Goal: Check status: Check status

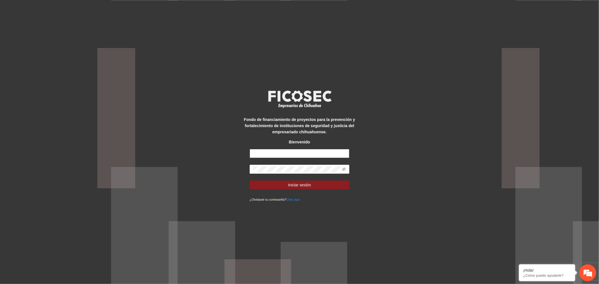
click at [302, 158] on input "text" at bounding box center [299, 153] width 100 height 9
type input "**********"
click at [306, 184] on span "Iniciar sesión" at bounding box center [299, 185] width 23 height 6
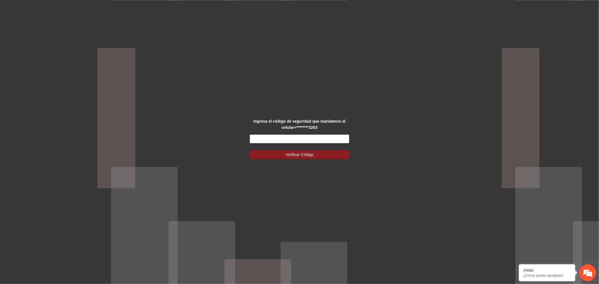
click at [313, 143] on input "text" at bounding box center [299, 138] width 100 height 9
type input "******"
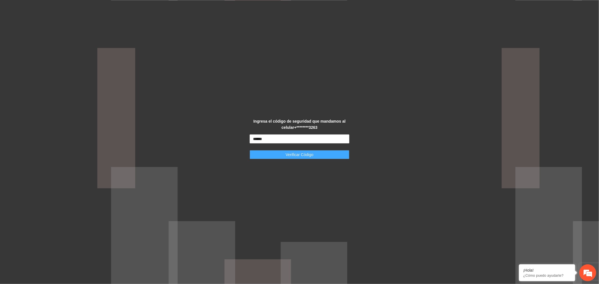
click at [299, 155] on span "Verificar Código" at bounding box center [299, 155] width 28 height 6
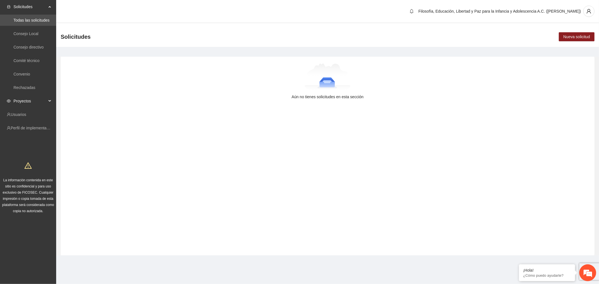
click at [32, 100] on span "Proyectos" at bounding box center [29, 100] width 33 height 11
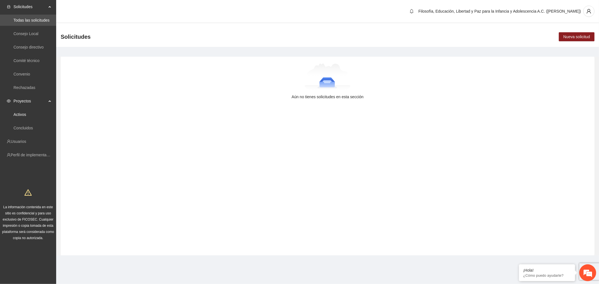
click at [24, 117] on link "Activos" at bounding box center [19, 114] width 13 height 4
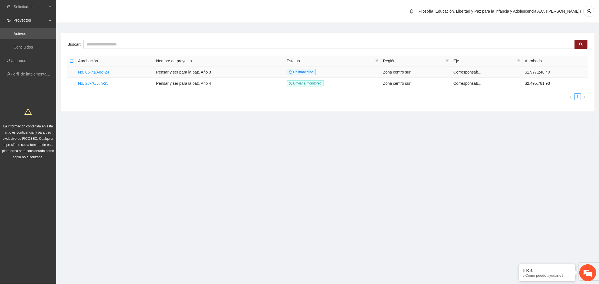
click at [100, 72] on link "No. 06-71/Ago-24" at bounding box center [93, 72] width 31 height 4
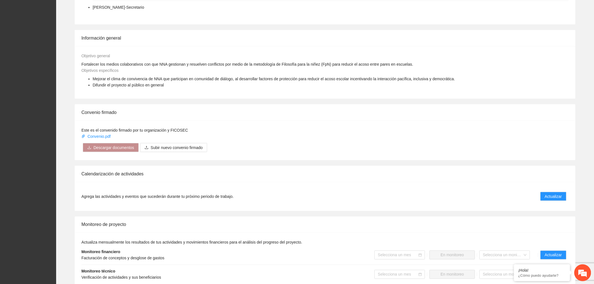
scroll to position [343, 0]
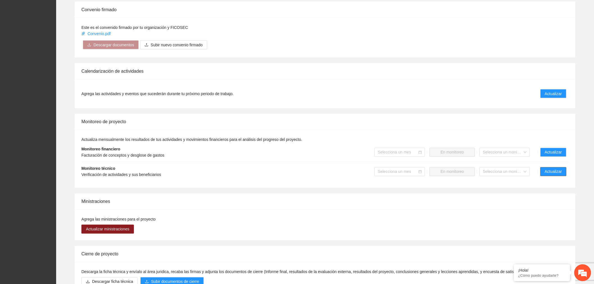
click at [561, 169] on span "Actualizar" at bounding box center [553, 172] width 17 height 6
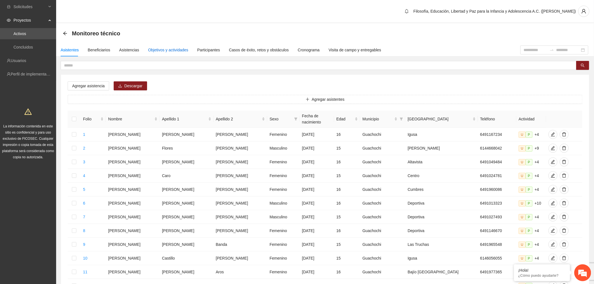
click at [163, 48] on div "Objetivos y actividades" at bounding box center [168, 50] width 40 height 6
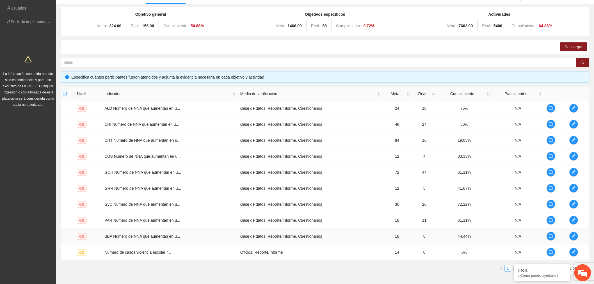
scroll to position [83, 0]
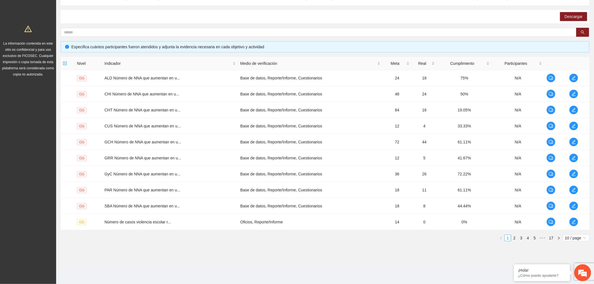
click at [566, 241] on span "10 / page" at bounding box center [576, 238] width 22 height 6
click at [572, 278] on div "100 / page" at bounding box center [576, 274] width 27 height 9
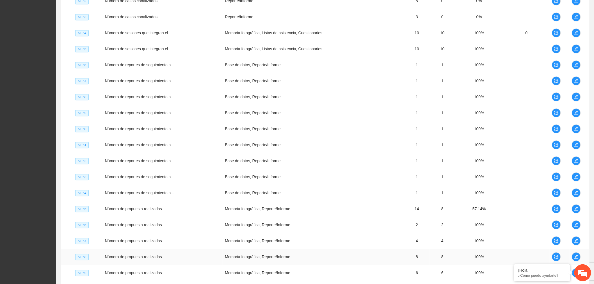
scroll to position [1525, 0]
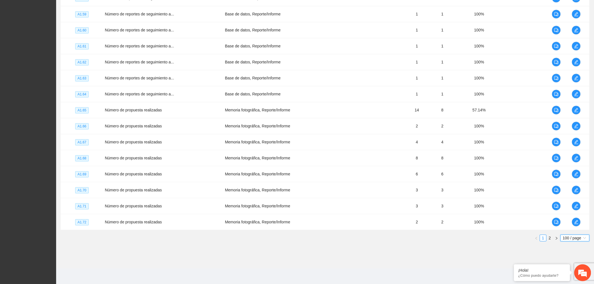
click at [548, 237] on link "2" at bounding box center [550, 238] width 6 height 6
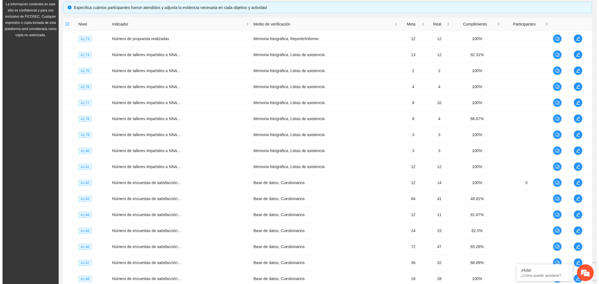
scroll to position [60, 0]
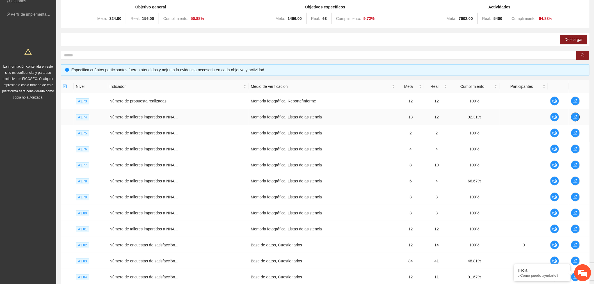
click at [576, 117] on icon "edit" at bounding box center [575, 117] width 4 height 4
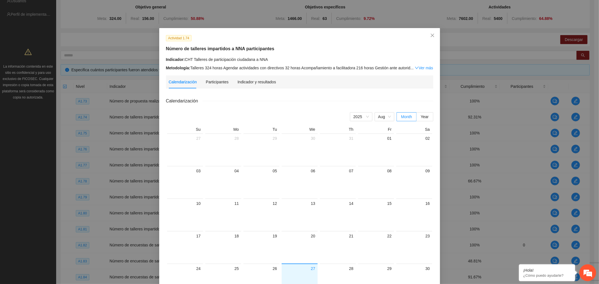
click at [241, 86] on div "Indicador y resultados" at bounding box center [256, 81] width 38 height 13
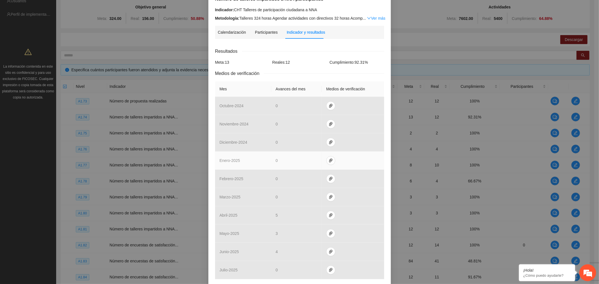
scroll to position [100, 0]
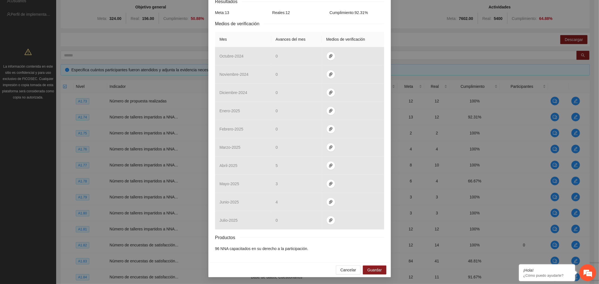
click at [130, 36] on div "Actividad 1.74 Número de talleres impartidos a NNA participantes Indicador: CHT…" at bounding box center [299, 142] width 599 height 284
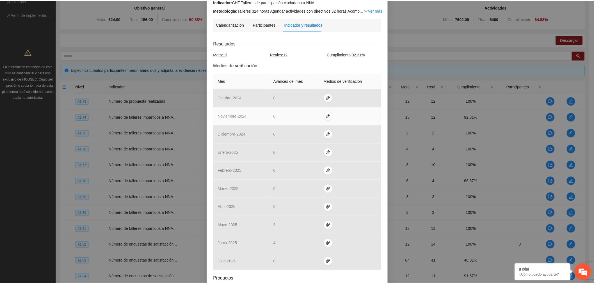
scroll to position [0, 0]
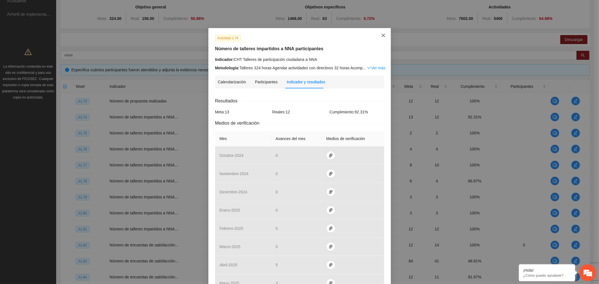
click at [381, 35] on icon "close" at bounding box center [382, 35] width 3 height 3
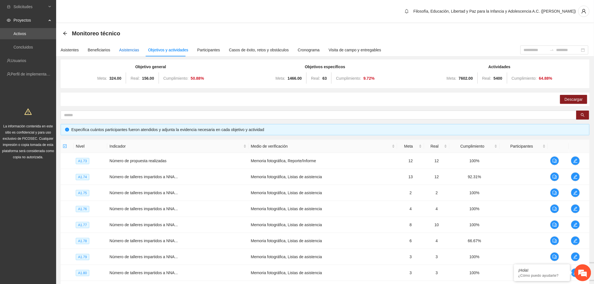
click at [130, 52] on div "Asistencias" at bounding box center [129, 50] width 20 height 6
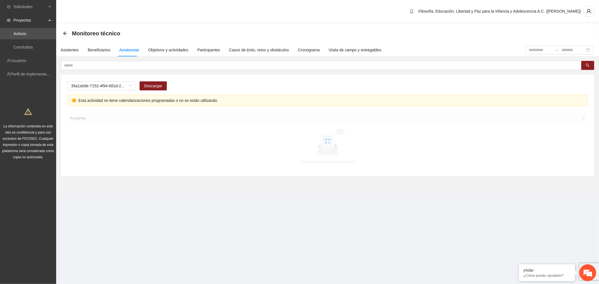
click at [127, 86] on span "35a1a0de-7152-4f94-881d-2e19e1dfd1c5" at bounding box center [101, 86] width 61 height 8
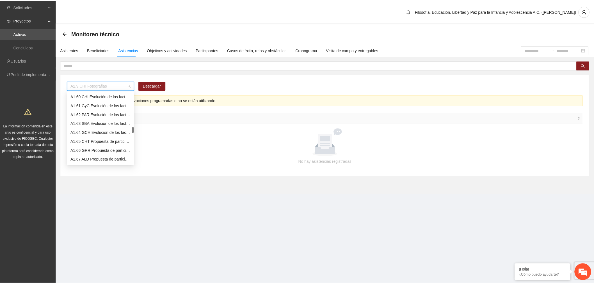
scroll to position [624, 0]
click at [103, 127] on div "A1.74 CHT Talleres de participación ciudadana a NNA" at bounding box center [101, 128] width 61 height 6
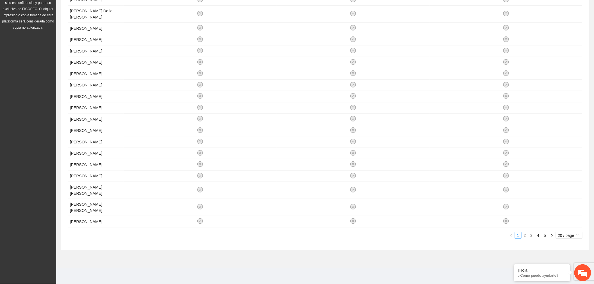
scroll to position [156, 0]
click at [562, 237] on span "20 / page" at bounding box center [569, 235] width 22 height 6
click at [572, 276] on div "100 / page" at bounding box center [569, 272] width 27 height 9
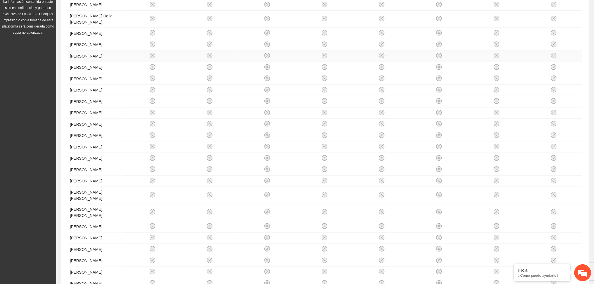
scroll to position [0, 0]
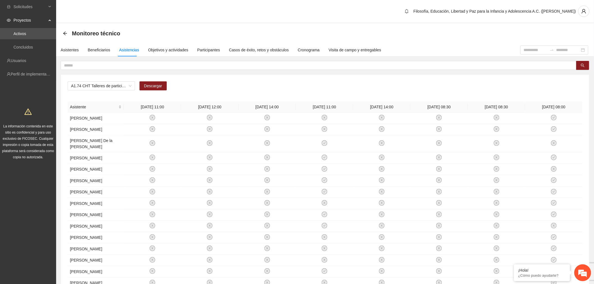
click at [25, 31] on link "Activos" at bounding box center [19, 33] width 13 height 4
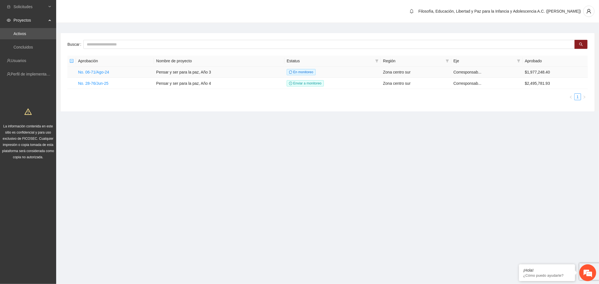
click at [104, 72] on link "No. 06-71/Ago-24" at bounding box center [93, 72] width 31 height 4
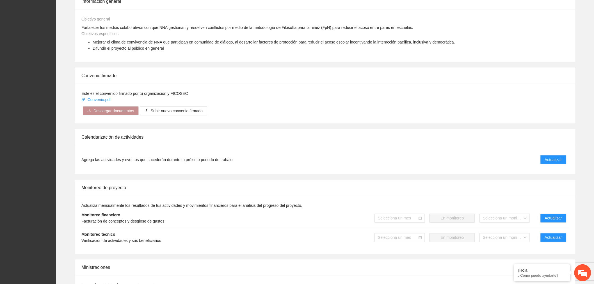
scroll to position [312, 0]
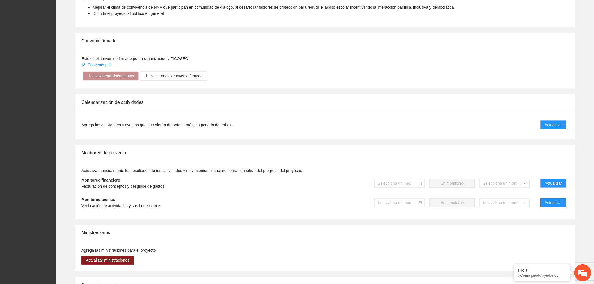
click at [559, 200] on span "Actualizar" at bounding box center [553, 203] width 17 height 6
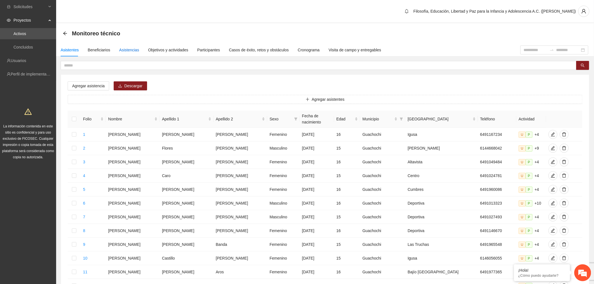
click at [124, 49] on div "Asistencias" at bounding box center [129, 50] width 20 height 6
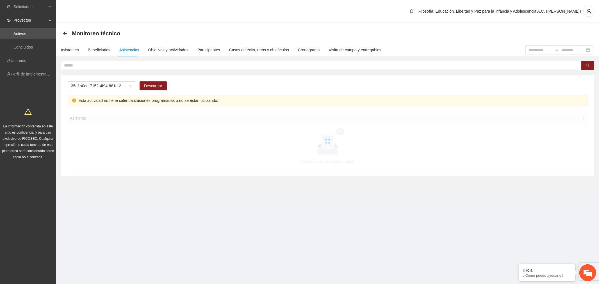
click at [123, 87] on span "35a1a0de-7152-4f94-881d-2e19e1dfd1c5" at bounding box center [101, 86] width 61 height 8
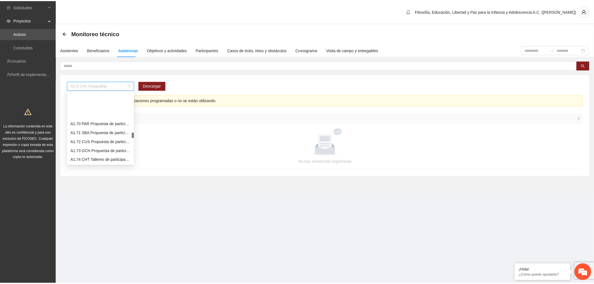
scroll to position [624, 0]
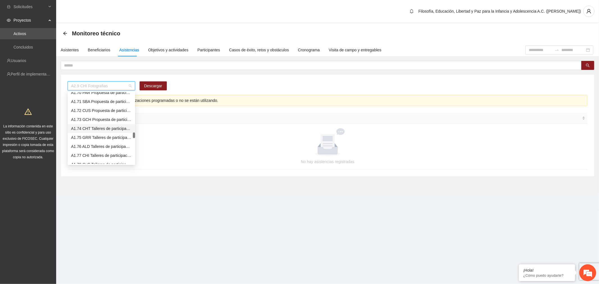
click at [102, 125] on div "A1.74 CHT Talleres de participación ciudadana a NNA" at bounding box center [101, 128] width 61 height 6
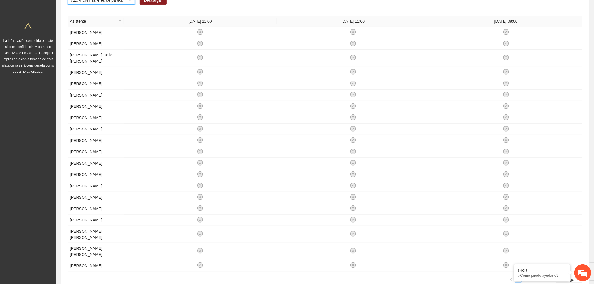
scroll to position [156, 0]
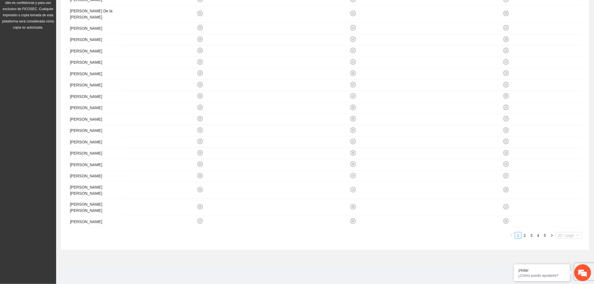
click at [579, 236] on span "20 / page" at bounding box center [569, 235] width 22 height 6
click at [572, 275] on div "100 / page" at bounding box center [569, 272] width 20 height 6
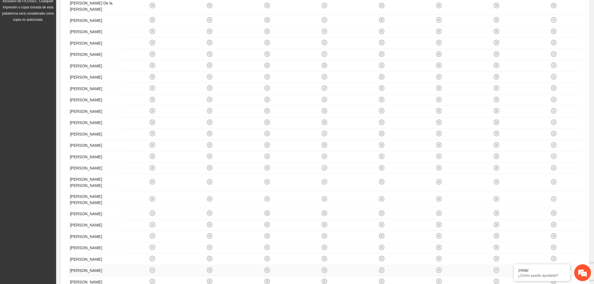
scroll to position [0, 0]
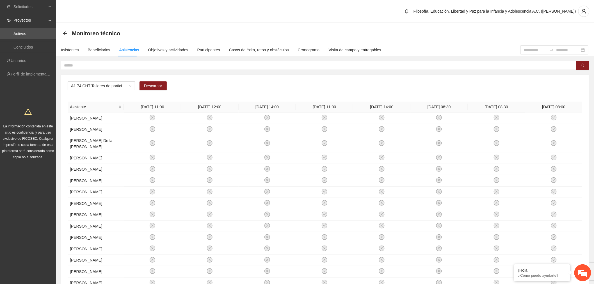
click at [26, 33] on link "Activos" at bounding box center [19, 33] width 13 height 4
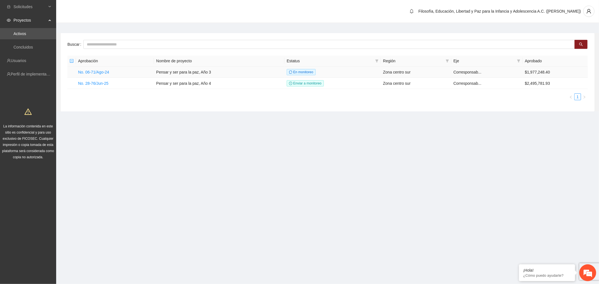
click at [93, 70] on link "No. 06-71/Ago-24" at bounding box center [93, 72] width 31 height 4
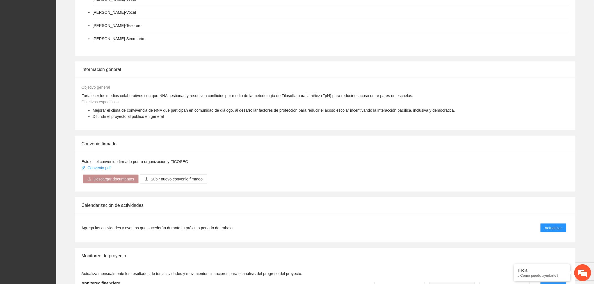
scroll to position [249, 0]
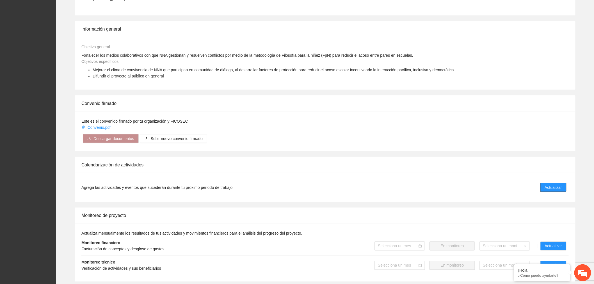
click at [547, 184] on span "Actualizar" at bounding box center [553, 187] width 17 height 6
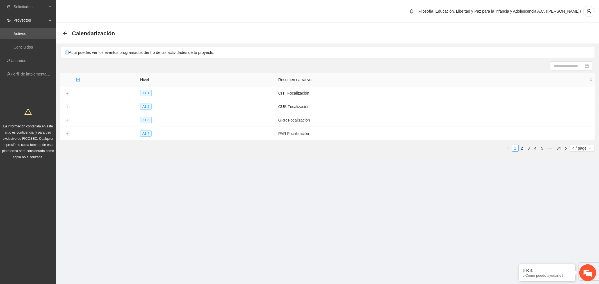
click at [542, 149] on link "5" at bounding box center [542, 148] width 6 height 6
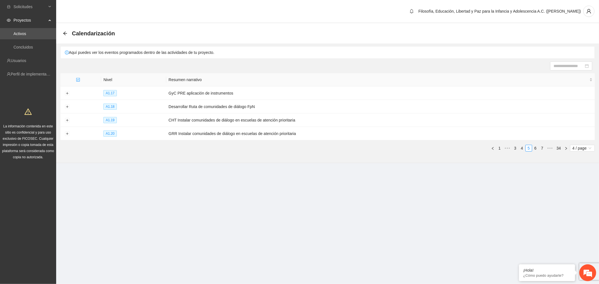
click at [590, 271] on em at bounding box center [587, 272] width 15 height 15
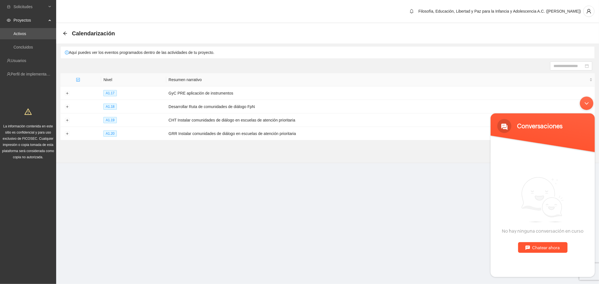
click at [535, 248] on div "Chatear ahora" at bounding box center [541, 247] width 49 height 11
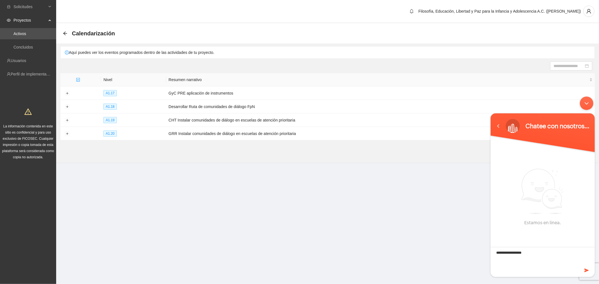
type textarea "**********"
type textarea "*"
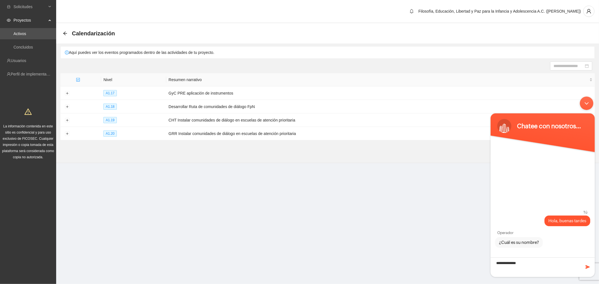
type textarea "**********"
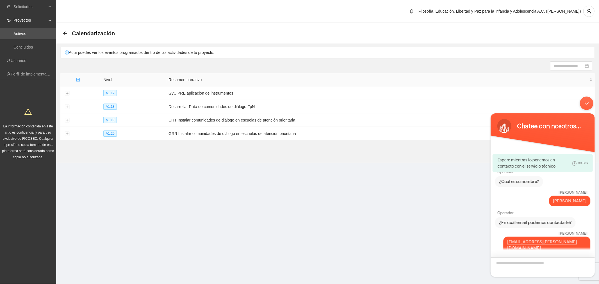
scroll to position [0, 0]
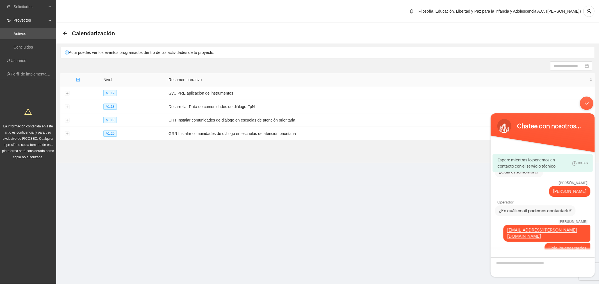
click at [590, 102] on div "Minimizar ventana de chat en vivo" at bounding box center [585, 102] width 13 height 13
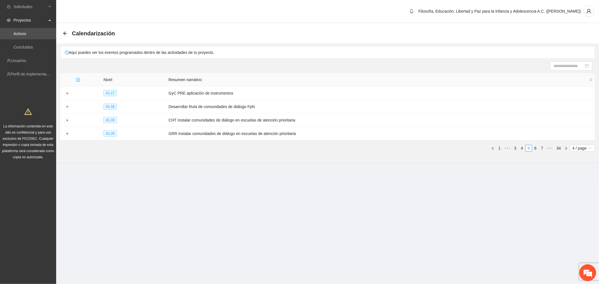
click at [558, 149] on link "34" at bounding box center [559, 148] width 8 height 6
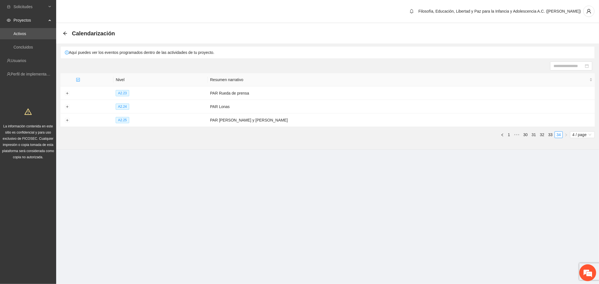
click at [549, 133] on link "33" at bounding box center [550, 135] width 8 height 6
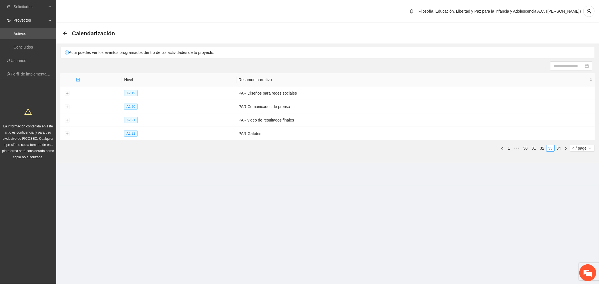
click at [525, 147] on link "30" at bounding box center [525, 148] width 8 height 6
click at [506, 150] on link "28" at bounding box center [508, 148] width 8 height 6
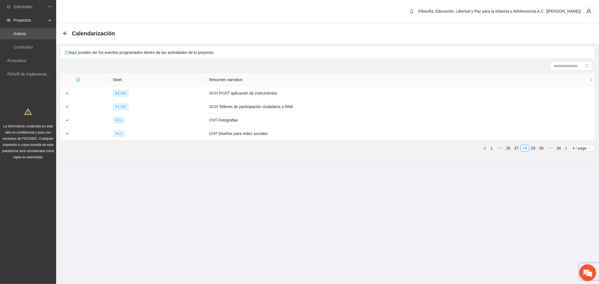
click at [504, 149] on link "26" at bounding box center [508, 148] width 8 height 6
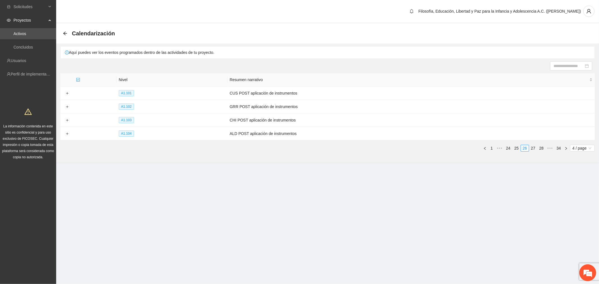
click at [507, 149] on link "24" at bounding box center [508, 148] width 8 height 6
click at [507, 149] on link "22" at bounding box center [508, 148] width 8 height 6
click at [507, 149] on link "20" at bounding box center [508, 148] width 8 height 6
click at [507, 149] on link "18" at bounding box center [508, 148] width 8 height 6
click at [509, 148] on link "16" at bounding box center [508, 148] width 8 height 6
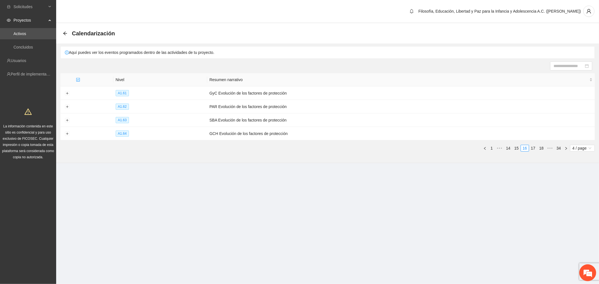
scroll to position [20, 0]
click at [532, 148] on link "17" at bounding box center [533, 148] width 8 height 6
click at [535, 148] on link "18" at bounding box center [533, 148] width 8 height 6
click at [532, 148] on link "19" at bounding box center [533, 148] width 8 height 6
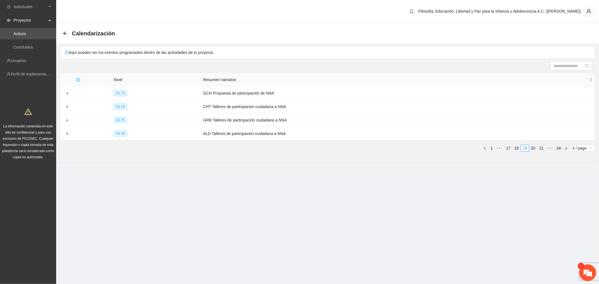
click at [589, 271] on em at bounding box center [587, 272] width 15 height 15
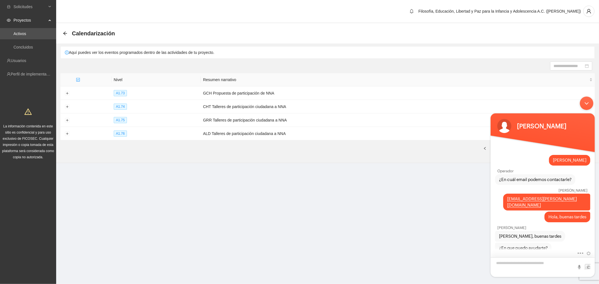
click at [537, 264] on textarea "Escriba su mensaje y pulse “Intro”" at bounding box center [542, 267] width 104 height 20
type textarea "**********"
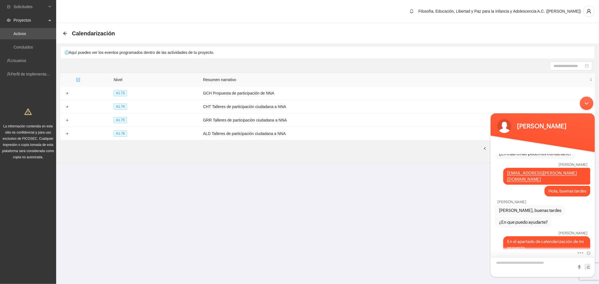
click at [508, 265] on textarea "Escriba su mensaje y pulse “Intro”" at bounding box center [542, 267] width 104 height 20
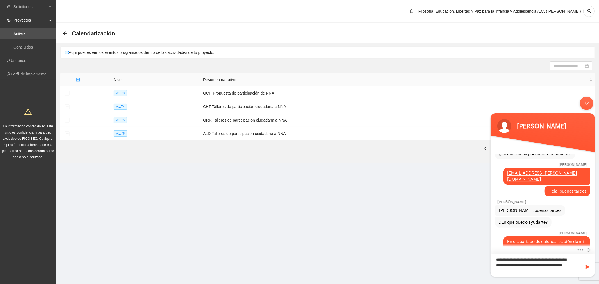
type textarea "**********"
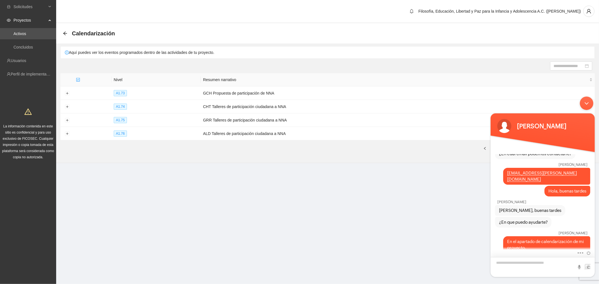
scroll to position [81, 0]
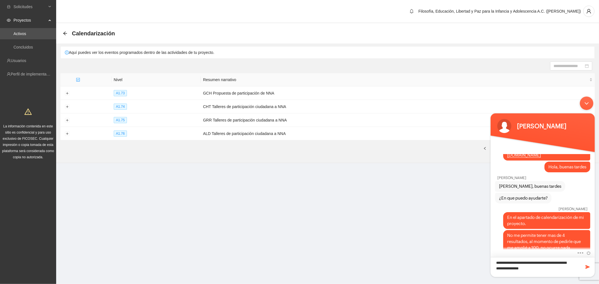
type textarea "**********"
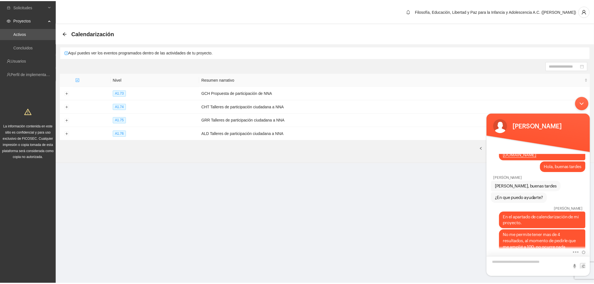
scroll to position [99, 0]
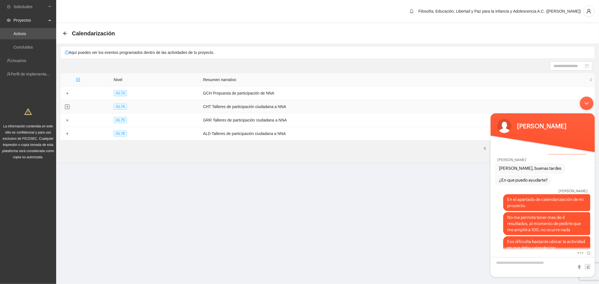
click at [68, 106] on button "Expand row" at bounding box center [67, 107] width 4 height 4
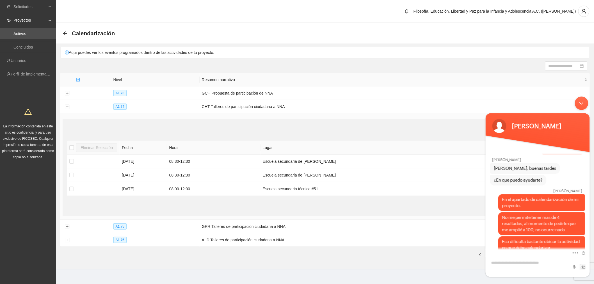
drag, startPoint x: 583, startPoint y: 105, endPoint x: 582, endPoint y: 96, distance: 9.6
click at [583, 105] on div "Minimizar ventana de chat en vivo" at bounding box center [580, 102] width 13 height 13
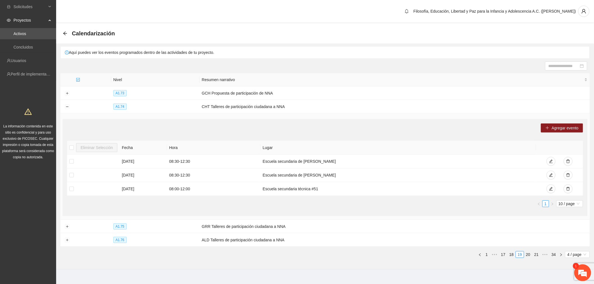
scroll to position [125, 0]
click at [581, 271] on em at bounding box center [582, 272] width 15 height 15
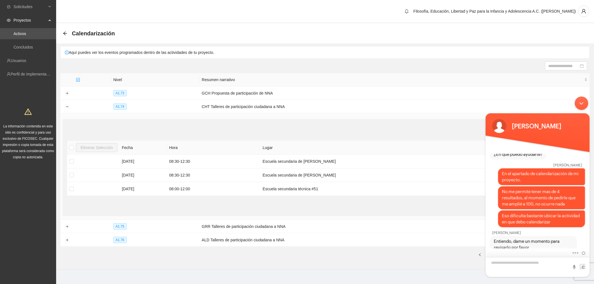
click at [510, 260] on textarea "Escriba su mensaje y pulse “Intro”" at bounding box center [537, 267] width 104 height 20
type textarea "**********"
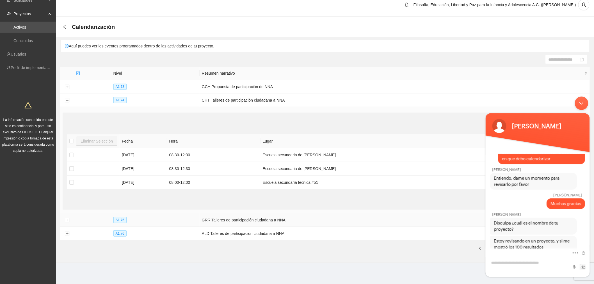
scroll to position [8, 0]
click at [582, 97] on div "Minimizar ventana de chat en vivo" at bounding box center [580, 102] width 13 height 13
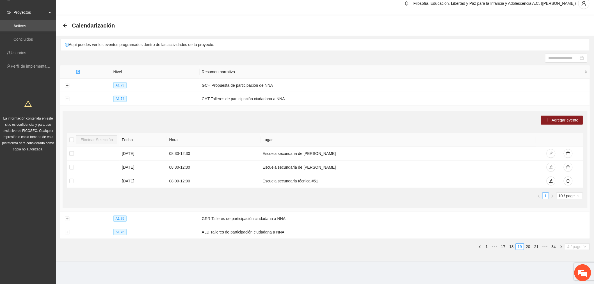
click at [572, 247] on span "4 / page" at bounding box center [577, 247] width 20 height 6
click at [570, 237] on div "100 / page" at bounding box center [577, 237] width 19 height 6
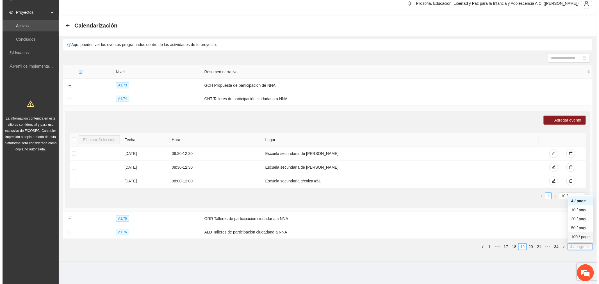
scroll to position [0, 0]
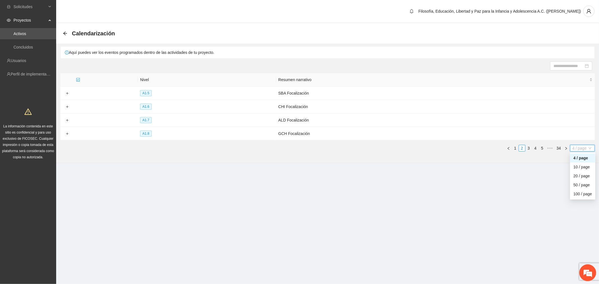
click at [580, 148] on span "4 / page" at bounding box center [582, 148] width 20 height 6
click at [573, 196] on div "100 / page" at bounding box center [582, 194] width 19 height 6
click at [585, 269] on em at bounding box center [587, 272] width 15 height 15
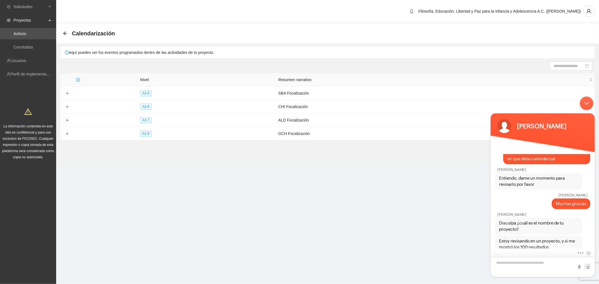
type textarea "**********"
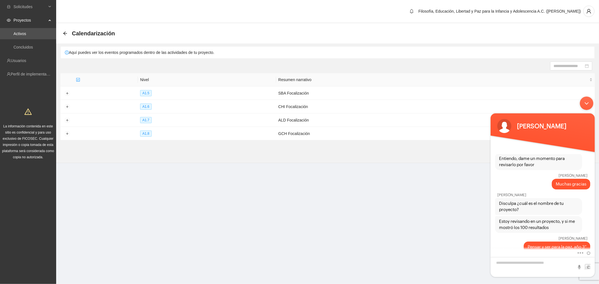
click at [588, 105] on div "Minimizar ventana de chat en vivo" at bounding box center [585, 102] width 13 height 13
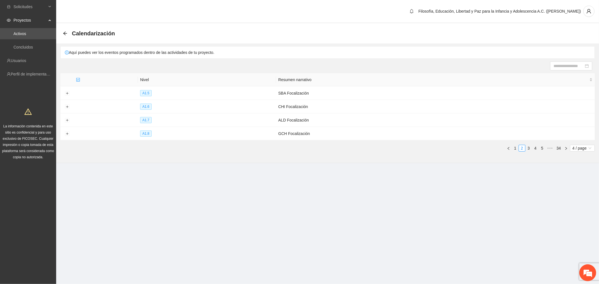
click at [573, 152] on div "Nivel Resumen narrativo A1.5 SBA Focalización A1.6 CHI Focalización A1.7 ALD Fo…" at bounding box center [327, 114] width 534 height 83
click at [578, 148] on span "4 / page" at bounding box center [582, 148] width 20 height 6
click at [577, 192] on div "100 / page" at bounding box center [582, 194] width 19 height 6
click at [586, 270] on em at bounding box center [587, 272] width 15 height 15
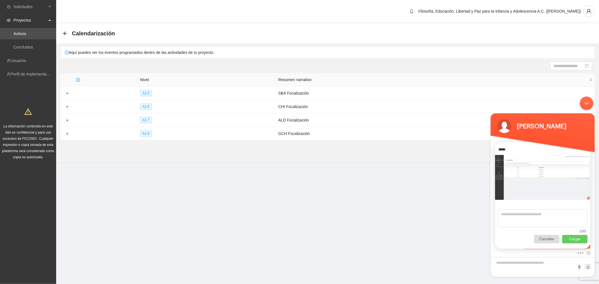
click at [573, 239] on p "Cargar" at bounding box center [574, 239] width 25 height 8
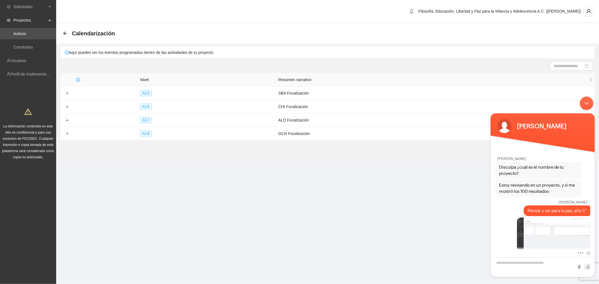
scroll to position [335, 0]
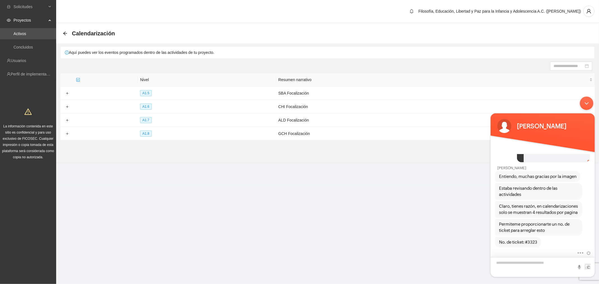
click at [527, 264] on textarea "Escriba su mensaje y pulse “Intro”" at bounding box center [542, 267] width 104 height 20
type textarea "**********"
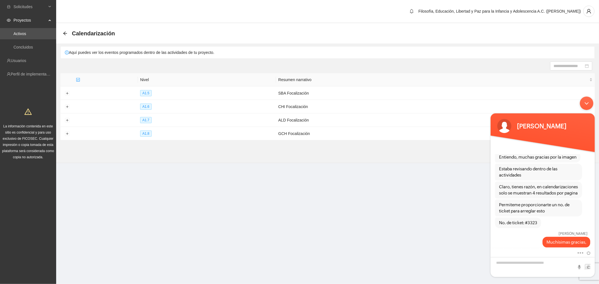
click at [587, 101] on div "Minimizar ventana de chat en vivo" at bounding box center [585, 102] width 13 height 13
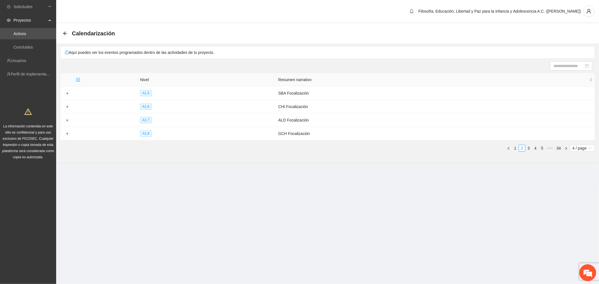
click at [16, 33] on link "Activos" at bounding box center [19, 33] width 13 height 4
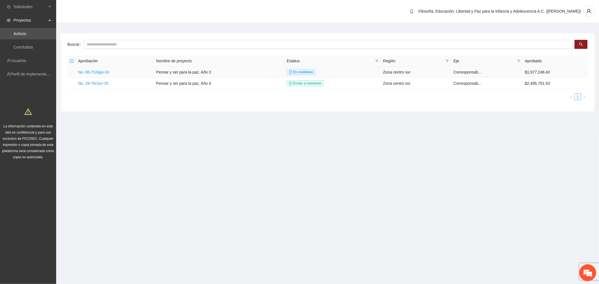
click at [108, 71] on link "No. 06-71/Ago-24" at bounding box center [93, 72] width 31 height 4
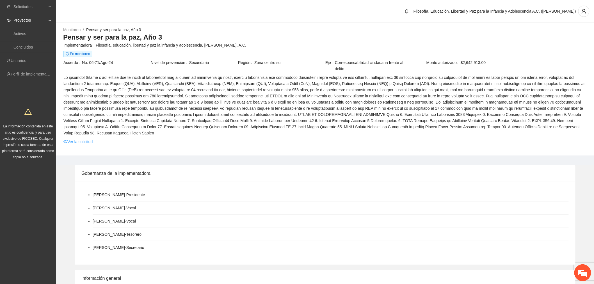
click at [86, 139] on link "Ver la solicitud" at bounding box center [77, 142] width 29 height 6
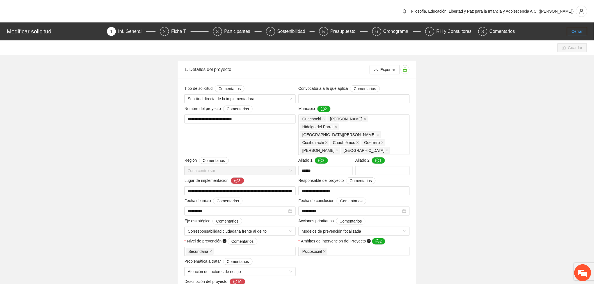
click at [571, 31] on button "Cerrar" at bounding box center [577, 31] width 20 height 9
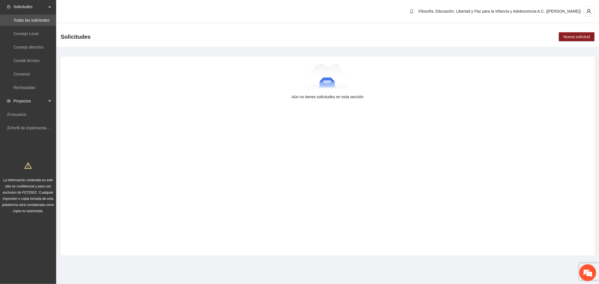
click at [38, 103] on span "Proyectos" at bounding box center [29, 100] width 33 height 11
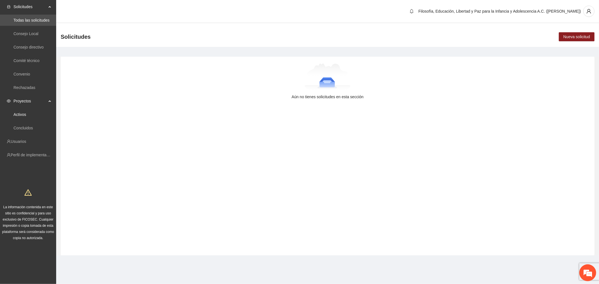
click at [26, 115] on link "Activos" at bounding box center [19, 114] width 13 height 4
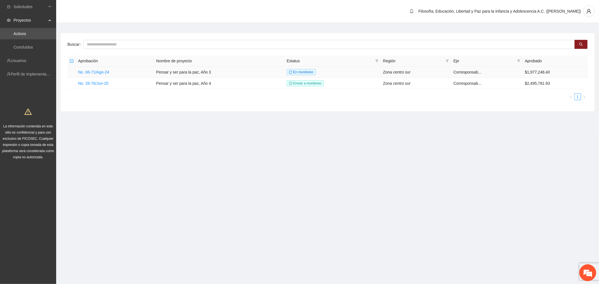
click at [106, 72] on link "No. 06-71/Ago-24" at bounding box center [93, 72] width 31 height 4
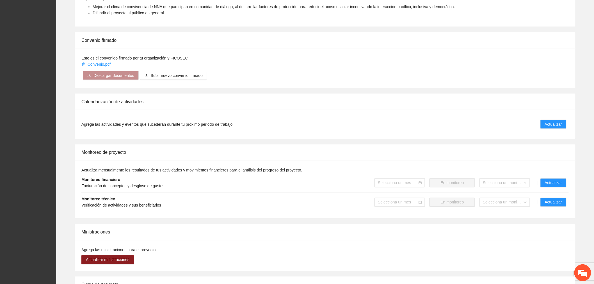
scroll to position [374, 0]
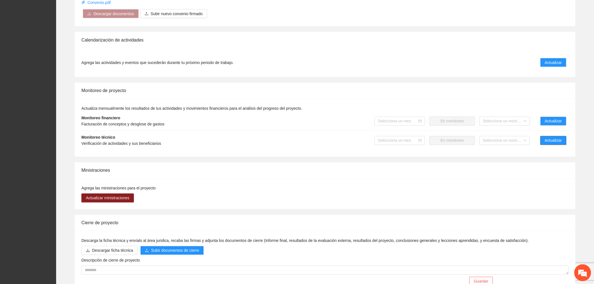
click at [560, 138] on span "Actualizar" at bounding box center [553, 141] width 17 height 6
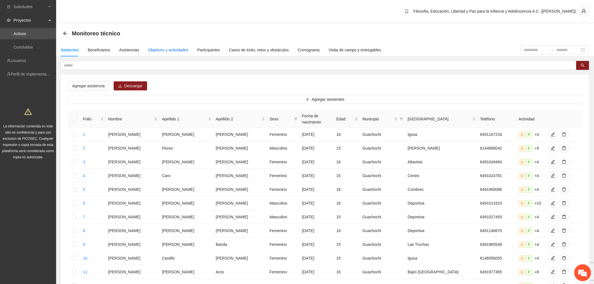
click at [180, 49] on div "Objetivos y actividades" at bounding box center [168, 50] width 40 height 6
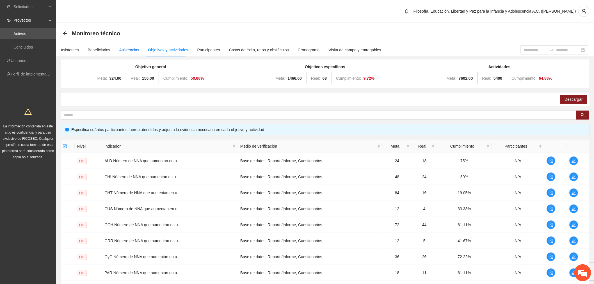
click at [130, 52] on div "Asistencias" at bounding box center [129, 50] width 20 height 6
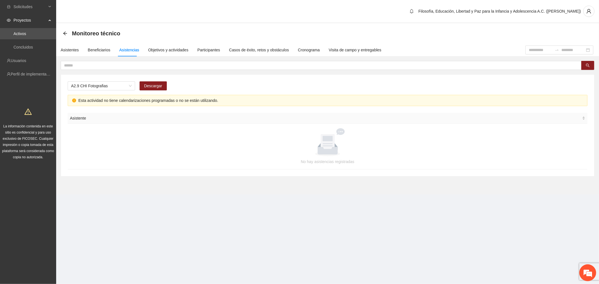
click at [127, 86] on span "A2.9 CHI Fotografias" at bounding box center [101, 86] width 61 height 8
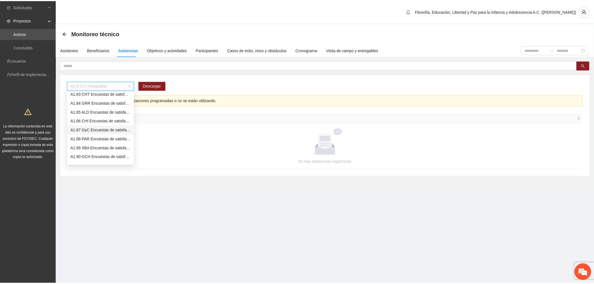
scroll to position [488, 0]
click at [105, 136] on div "A1.74 CHT Talleres de participación ciudadana a NNA" at bounding box center [101, 138] width 61 height 6
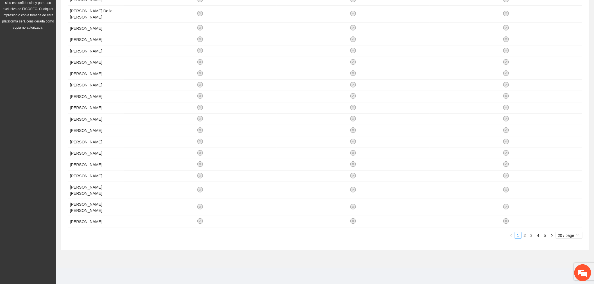
scroll to position [156, 0]
click at [572, 237] on span "20 / page" at bounding box center [569, 235] width 22 height 6
click at [562, 271] on div "100 / page" at bounding box center [569, 272] width 20 height 6
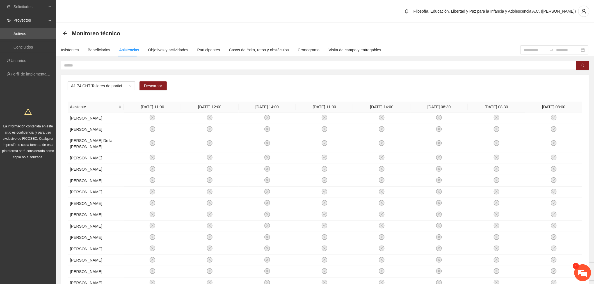
scroll to position [386, 0]
click at [171, 51] on div "Objetivos y actividades" at bounding box center [168, 50] width 40 height 6
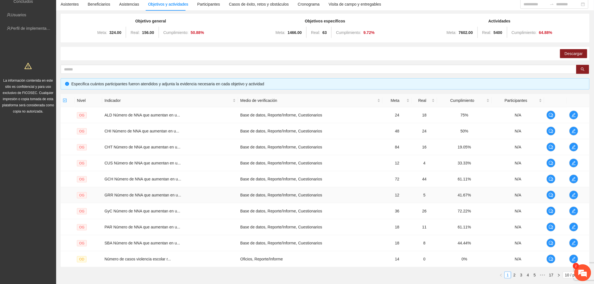
scroll to position [83, 0]
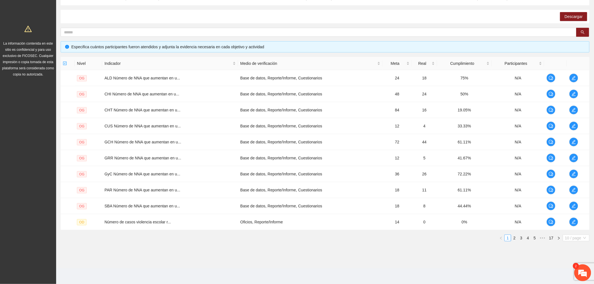
click at [576, 237] on span "10 / page" at bounding box center [576, 238] width 22 height 6
click at [568, 272] on div "100 / page" at bounding box center [576, 275] width 20 height 6
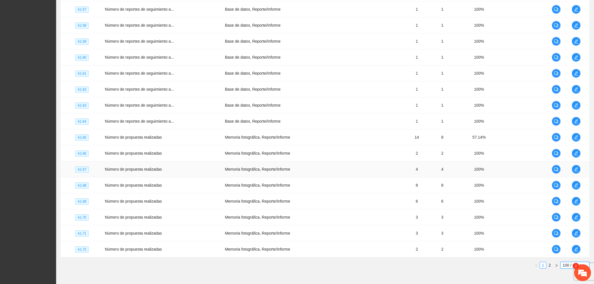
scroll to position [1525, 0]
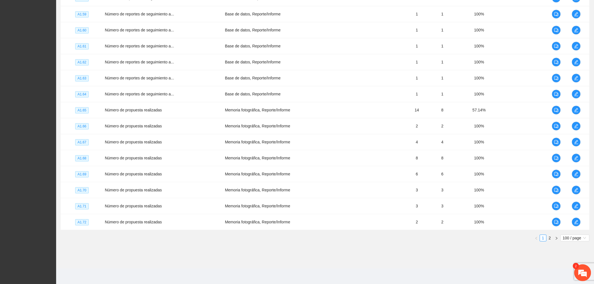
click at [551, 238] on link "2" at bounding box center [550, 238] width 6 height 6
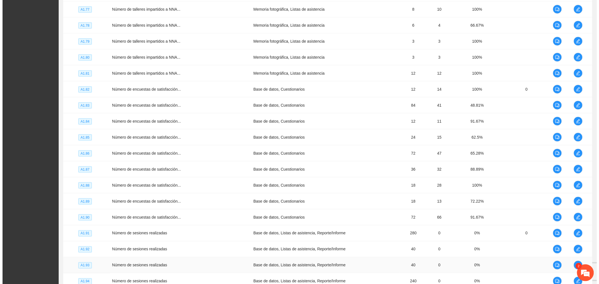
scroll to position [91, 0]
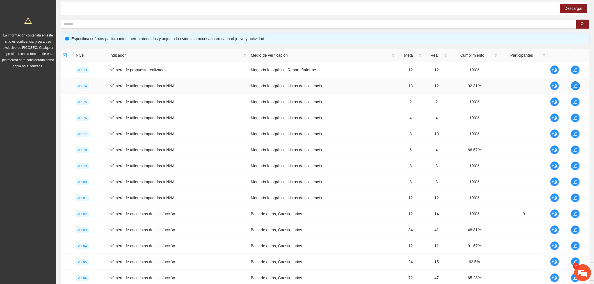
click at [572, 88] on button "button" at bounding box center [575, 85] width 9 height 9
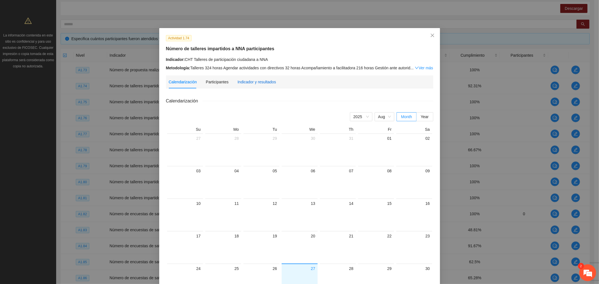
click at [257, 82] on div "Indicador y resultados" at bounding box center [256, 82] width 38 height 6
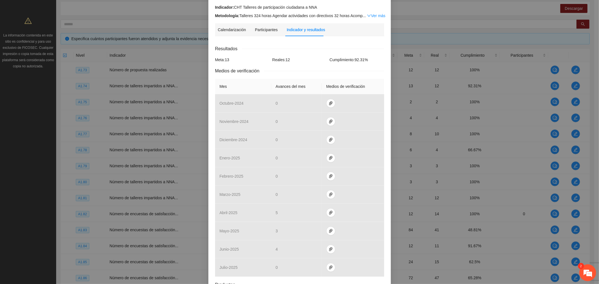
scroll to position [100, 0]
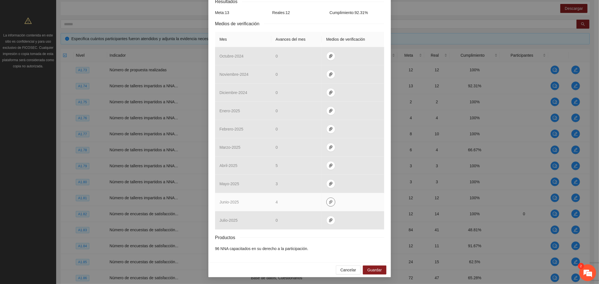
click at [329, 203] on icon "paper-clip" at bounding box center [330, 202] width 3 height 4
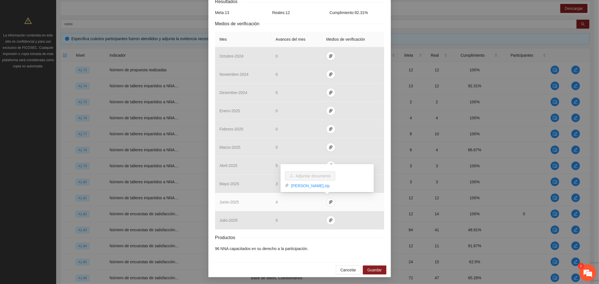
click at [303, 184] on link "[PERSON_NAME].zip" at bounding box center [329, 186] width 80 height 6
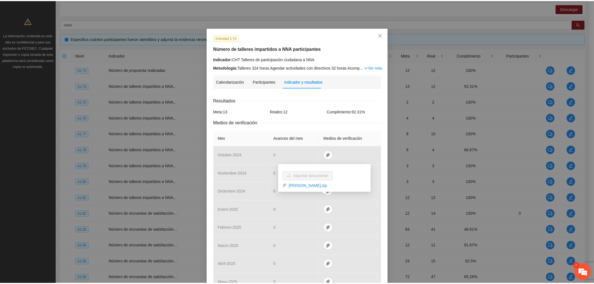
scroll to position [0, 0]
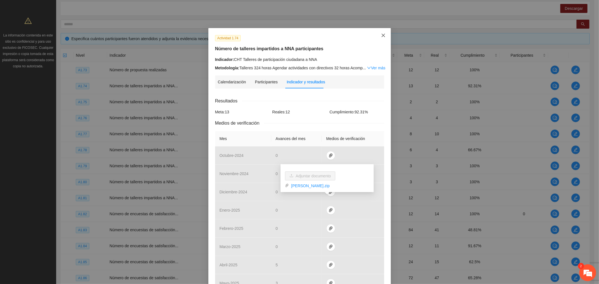
click at [382, 36] on icon "close" at bounding box center [383, 35] width 4 height 4
